Goal: Task Accomplishment & Management: Use online tool/utility

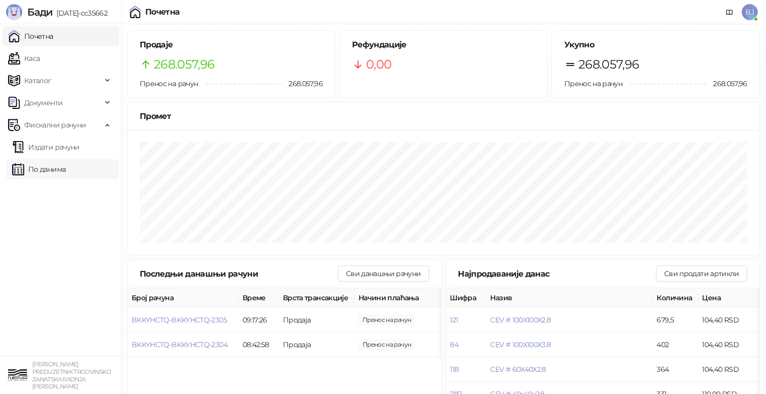
click at [44, 173] on link "По данима" at bounding box center [38, 169] width 53 height 20
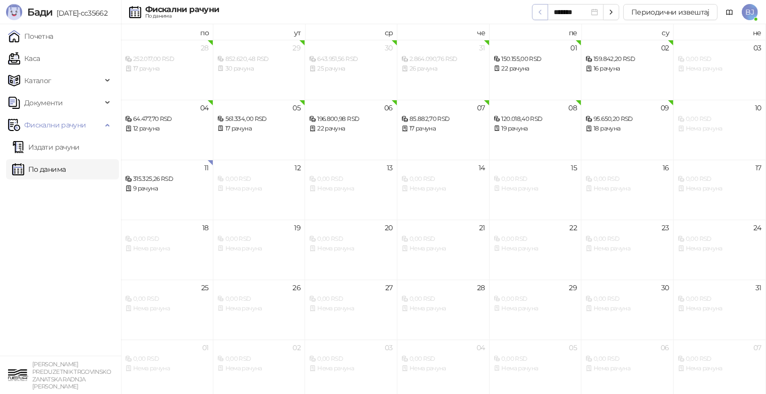
click at [542, 16] on span "button" at bounding box center [540, 12] width 8 height 10
type input "*******"
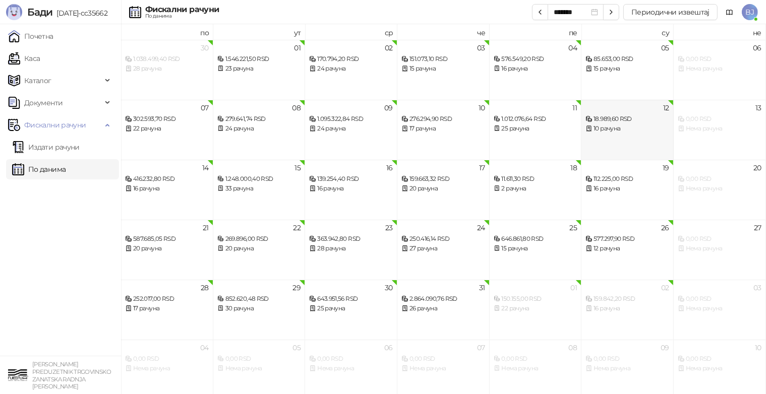
click at [643, 117] on div "18.989,60 RSD" at bounding box center [627, 119] width 84 height 10
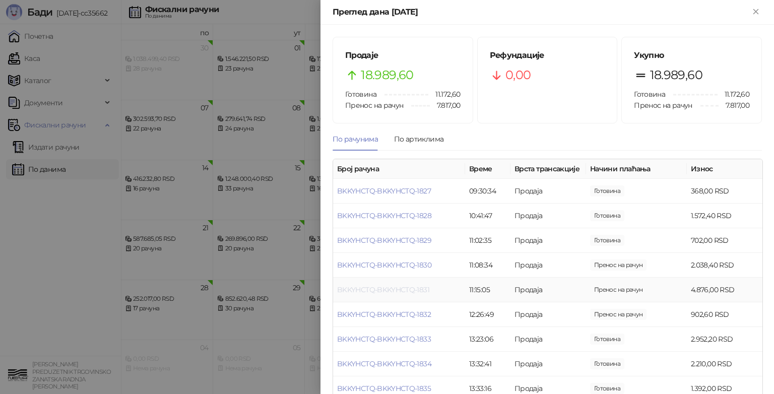
click at [371, 292] on link "BKKYHCTQ-BKKYHCTQ-1831" at bounding box center [383, 289] width 92 height 9
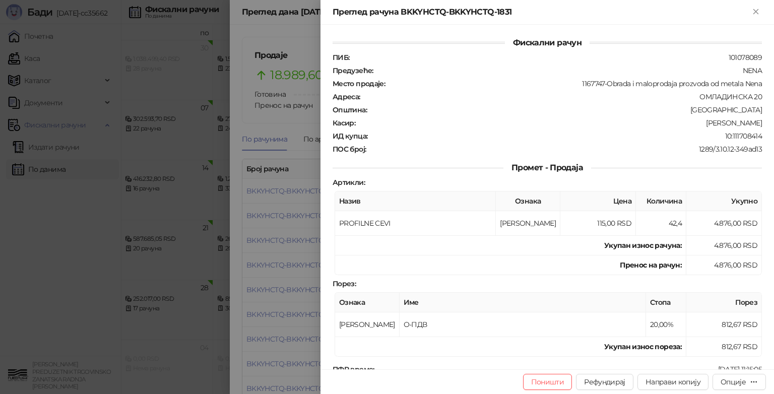
scroll to position [151, 0]
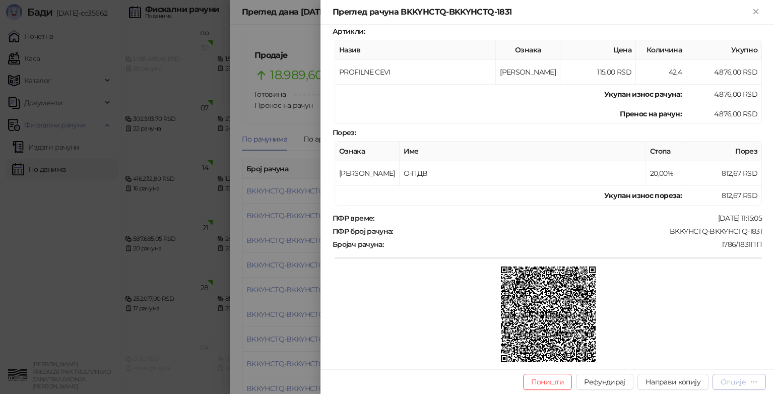
click at [732, 381] on div "Опције" at bounding box center [733, 382] width 25 height 9
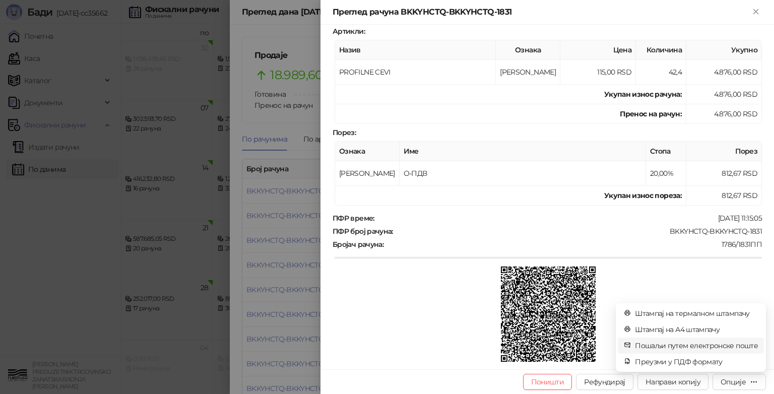
click at [663, 344] on span "Пошаљи путем електронске поште" at bounding box center [696, 345] width 123 height 11
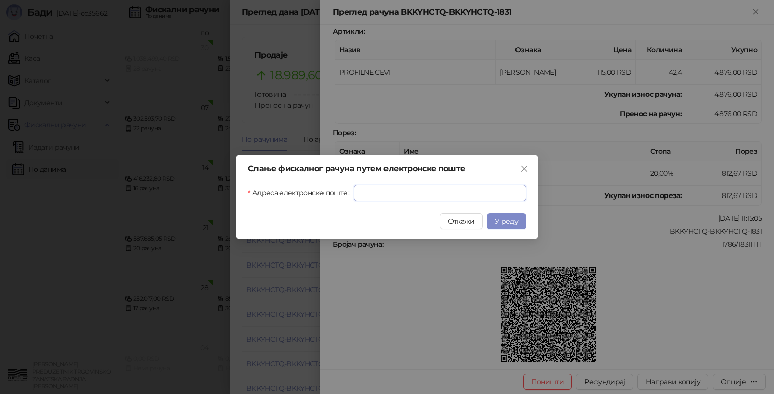
click at [381, 196] on input "Адреса електронске поште" at bounding box center [440, 193] width 172 height 16
type input "**********"
click at [511, 221] on span "У реду" at bounding box center [506, 221] width 23 height 9
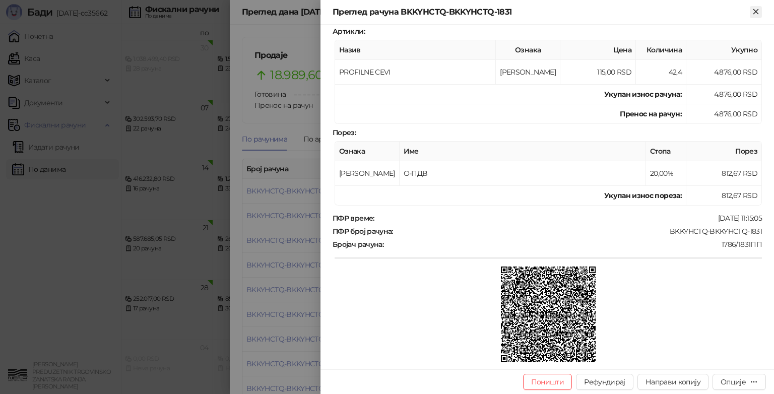
click at [755, 13] on icon "Close" at bounding box center [756, 11] width 9 height 9
